Goal: Navigation & Orientation: Find specific page/section

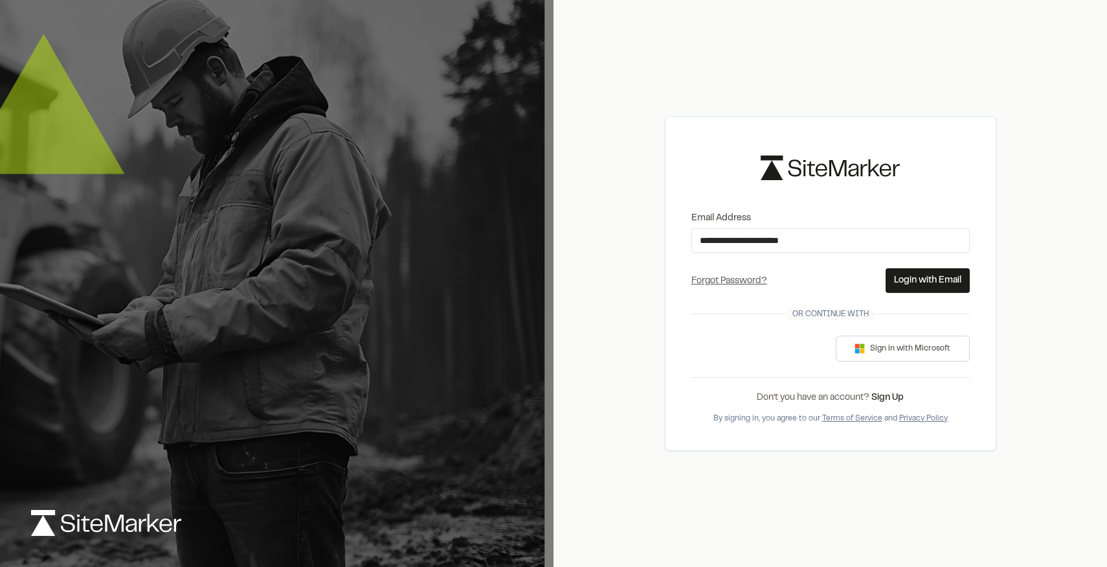
click at [931, 281] on button "Login with Email" at bounding box center [928, 280] width 84 height 25
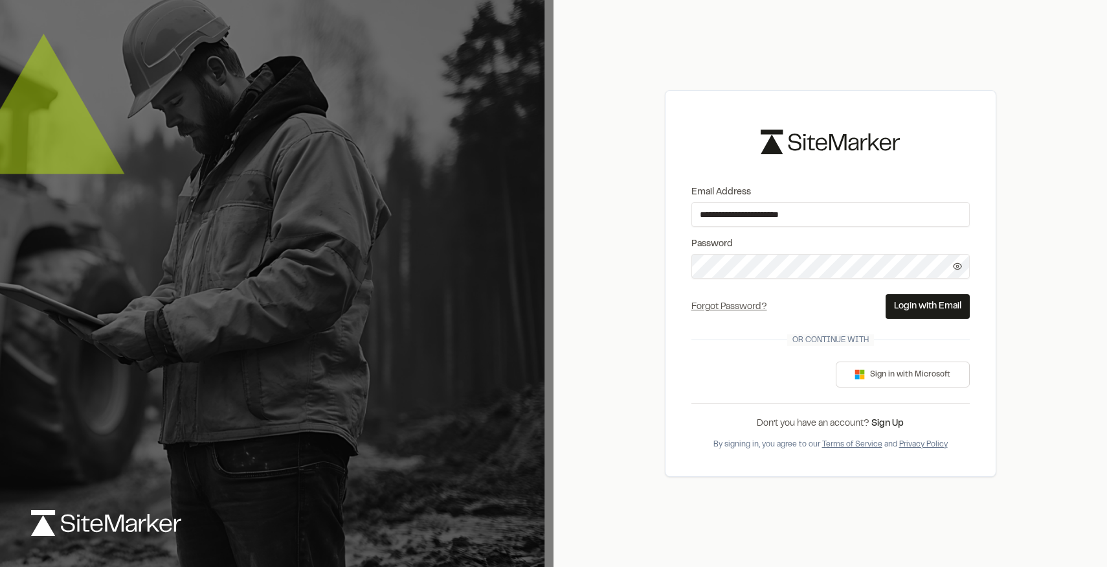
click at [920, 299] on button "Login with Email" at bounding box center [928, 306] width 84 height 25
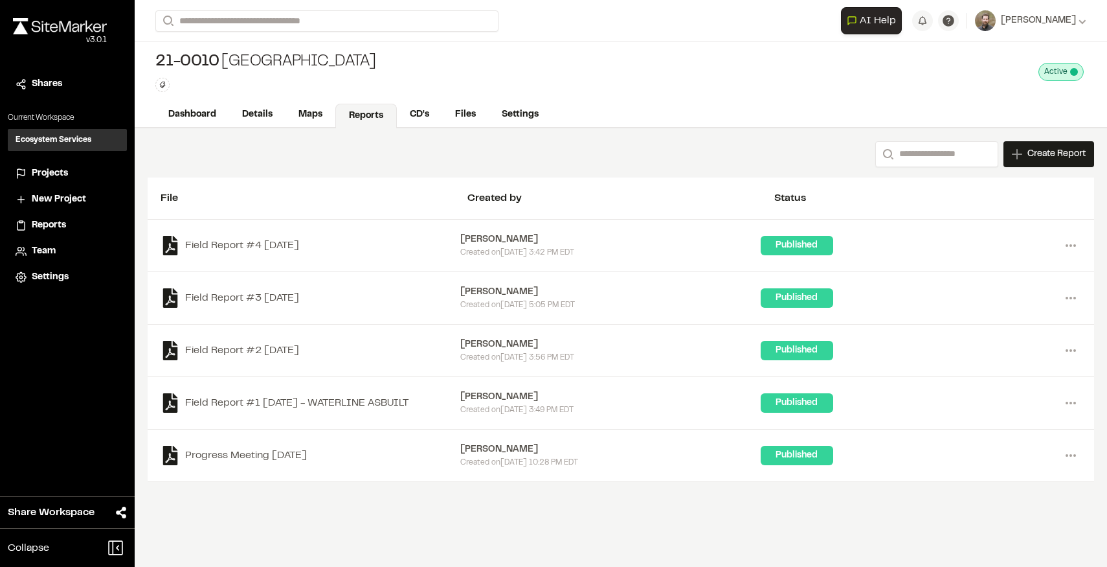
click at [52, 175] on span "Projects" at bounding box center [50, 173] width 36 height 14
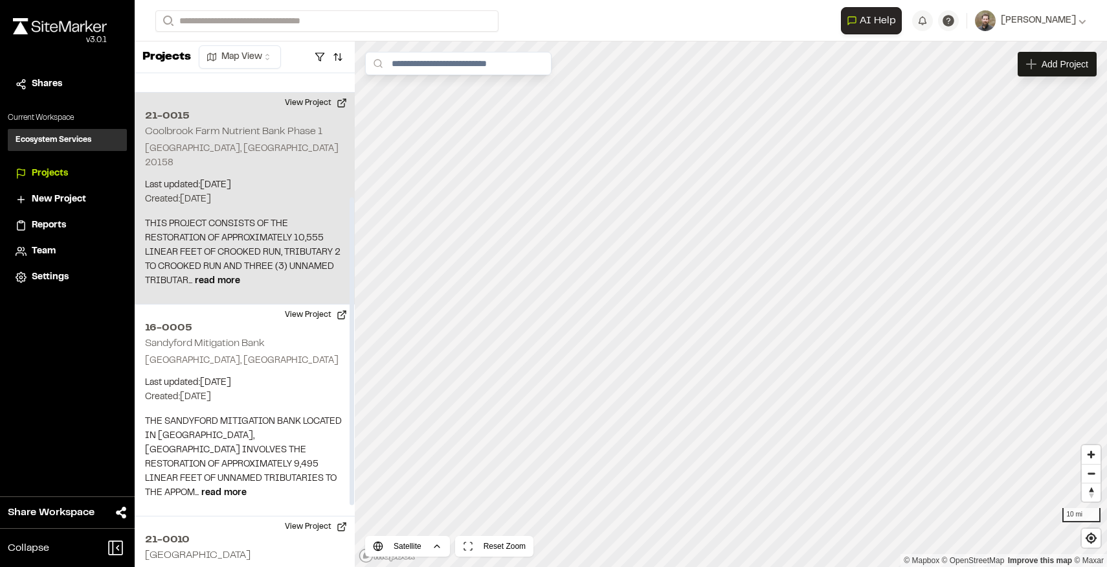
scroll to position [203, 0]
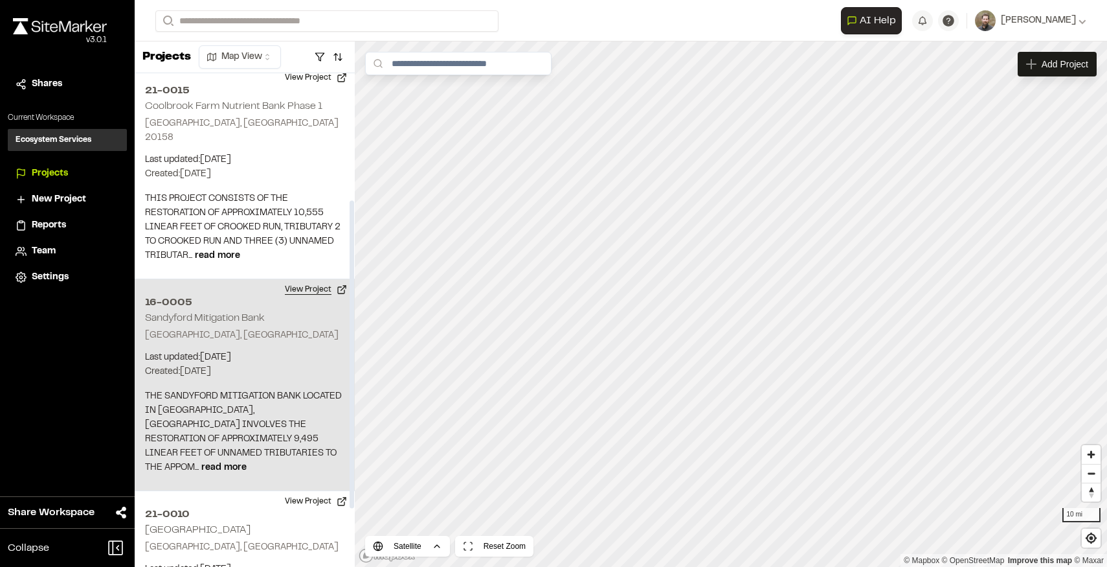
click at [303, 280] on button "View Project" at bounding box center [316, 289] width 78 height 21
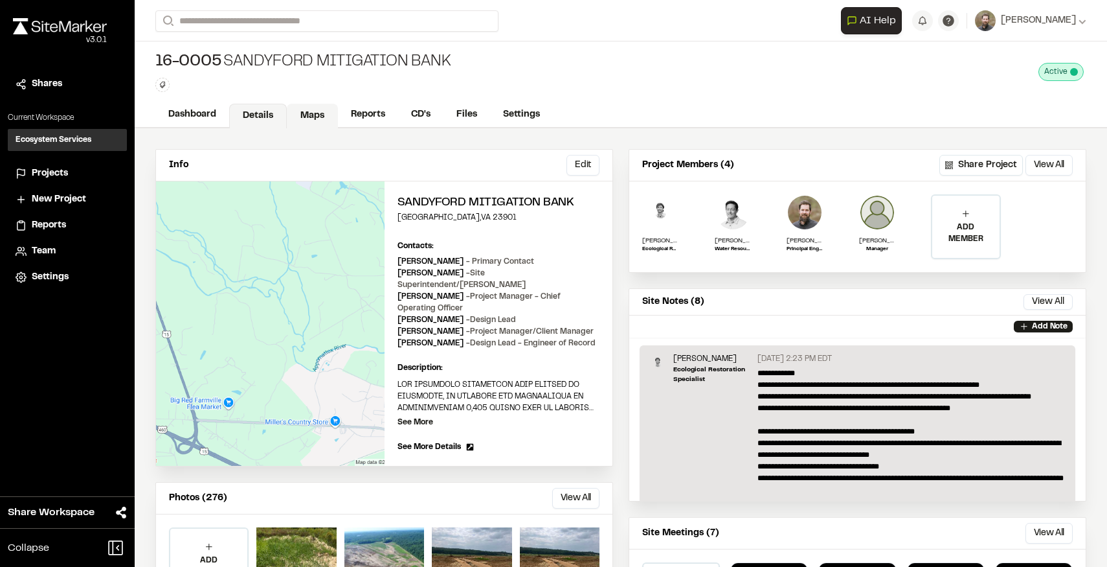
click at [309, 116] on link "Maps" at bounding box center [312, 116] width 51 height 25
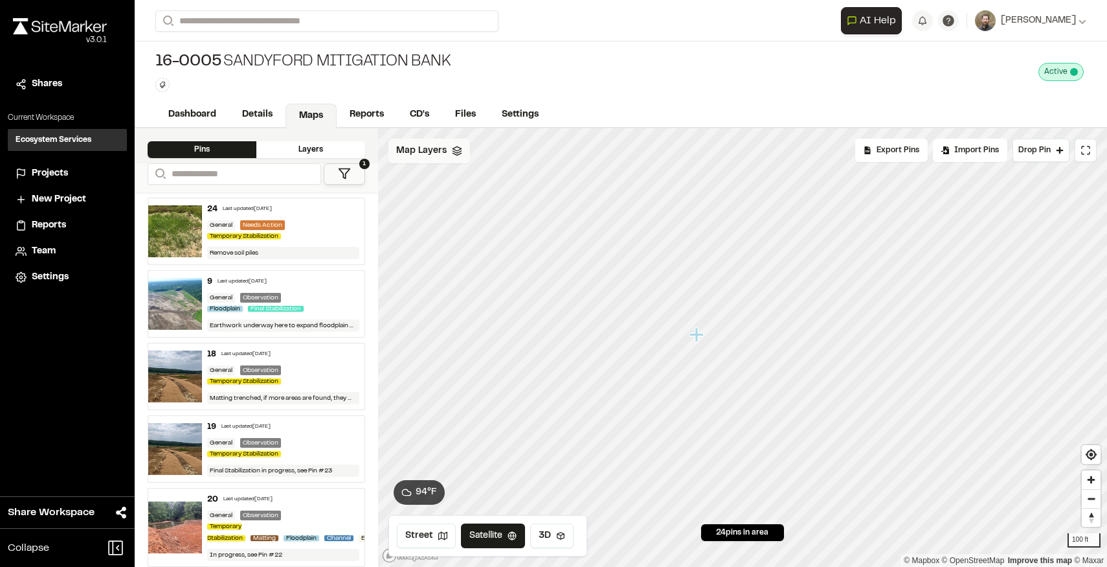
click at [457, 150] on icon at bounding box center [457, 151] width 10 height 10
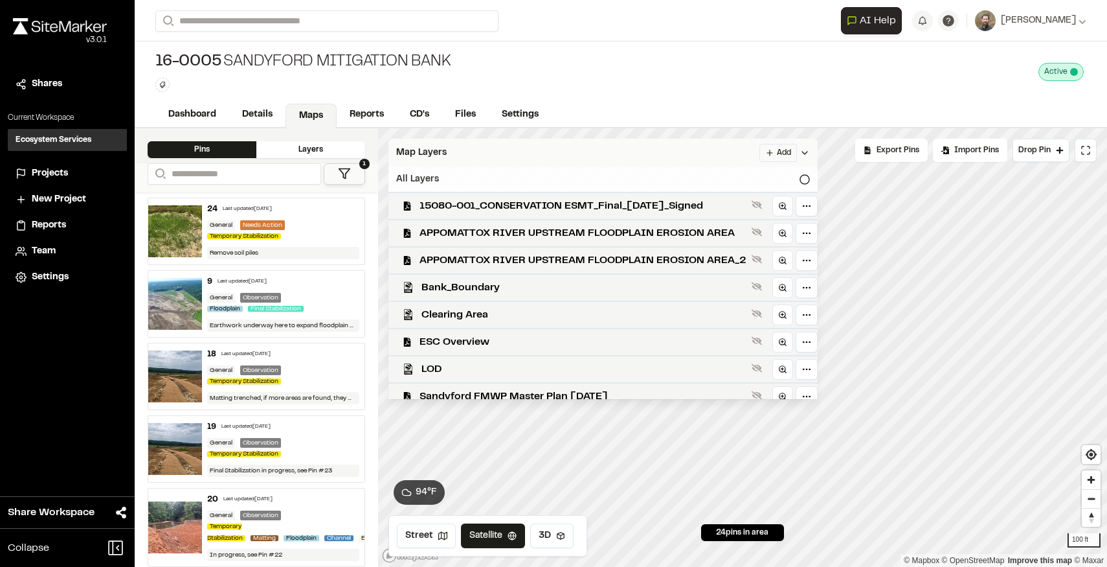
click at [800, 185] on div "All Layers" at bounding box center [603, 179] width 429 height 25
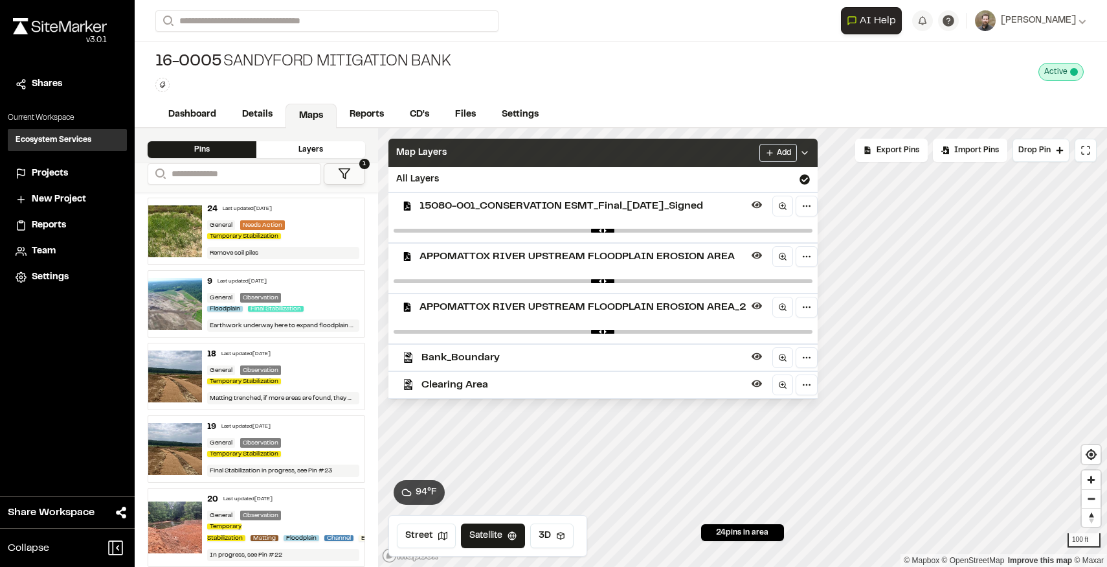
click at [822, 68] on div "16-0005 Sandyford Mitigation Bank Type Enter or comma to add tag. Active Deacti…" at bounding box center [621, 71] width 973 height 61
click at [802, 155] on icon at bounding box center [805, 153] width 10 height 10
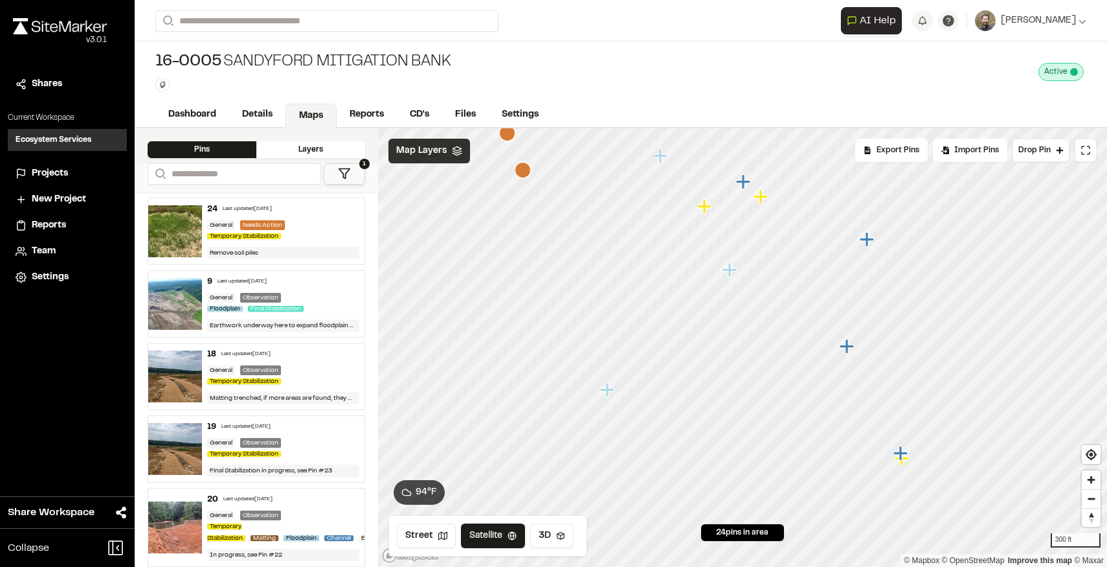
click at [457, 150] on icon at bounding box center [457, 151] width 10 height 10
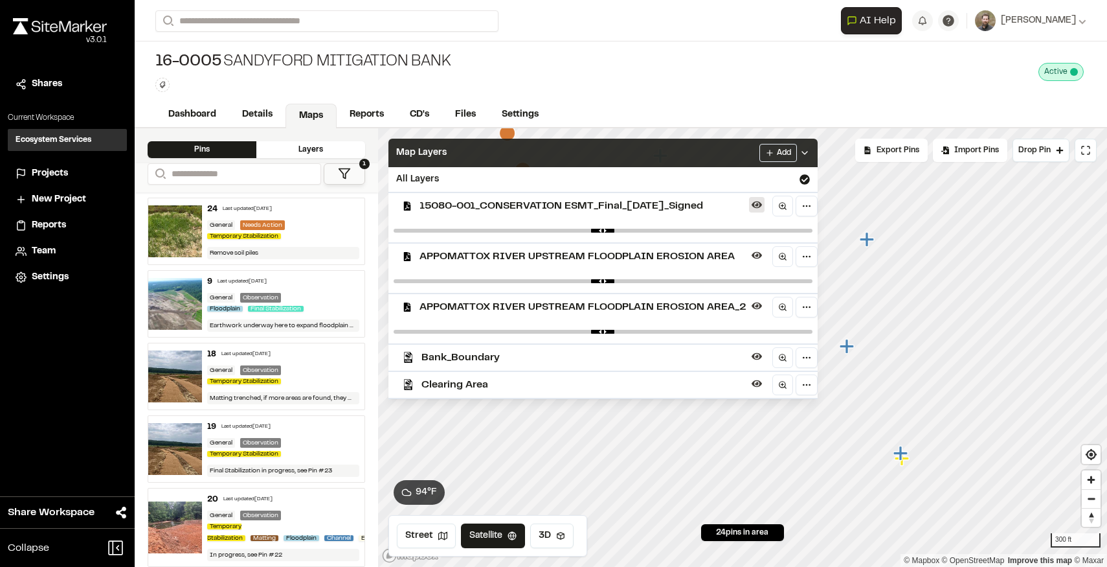
click at [753, 205] on icon at bounding box center [757, 204] width 10 height 7
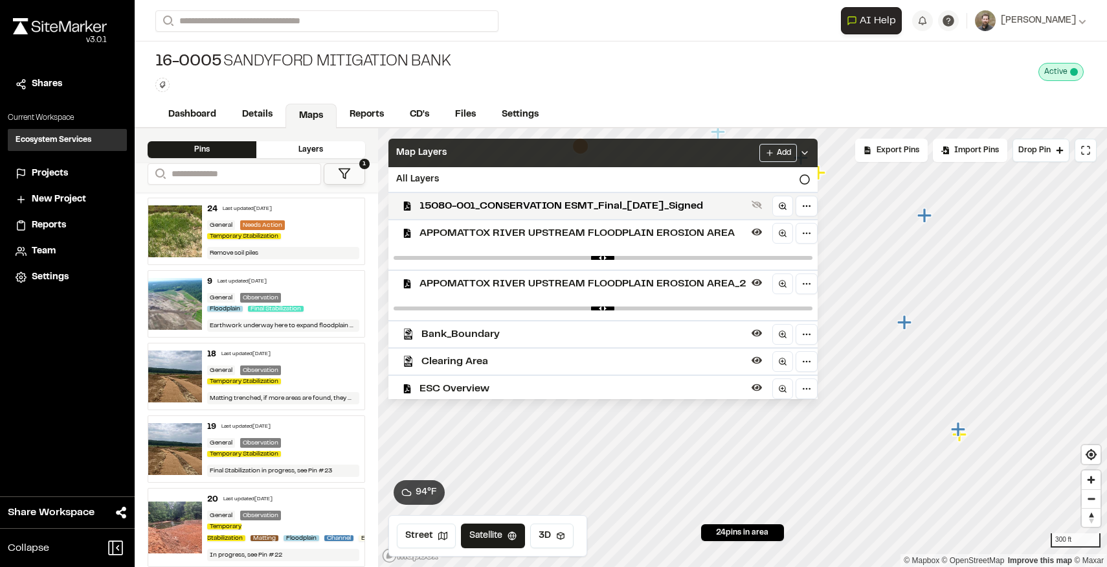
click at [801, 151] on icon at bounding box center [805, 153] width 10 height 10
